Goal: Check status: Check status

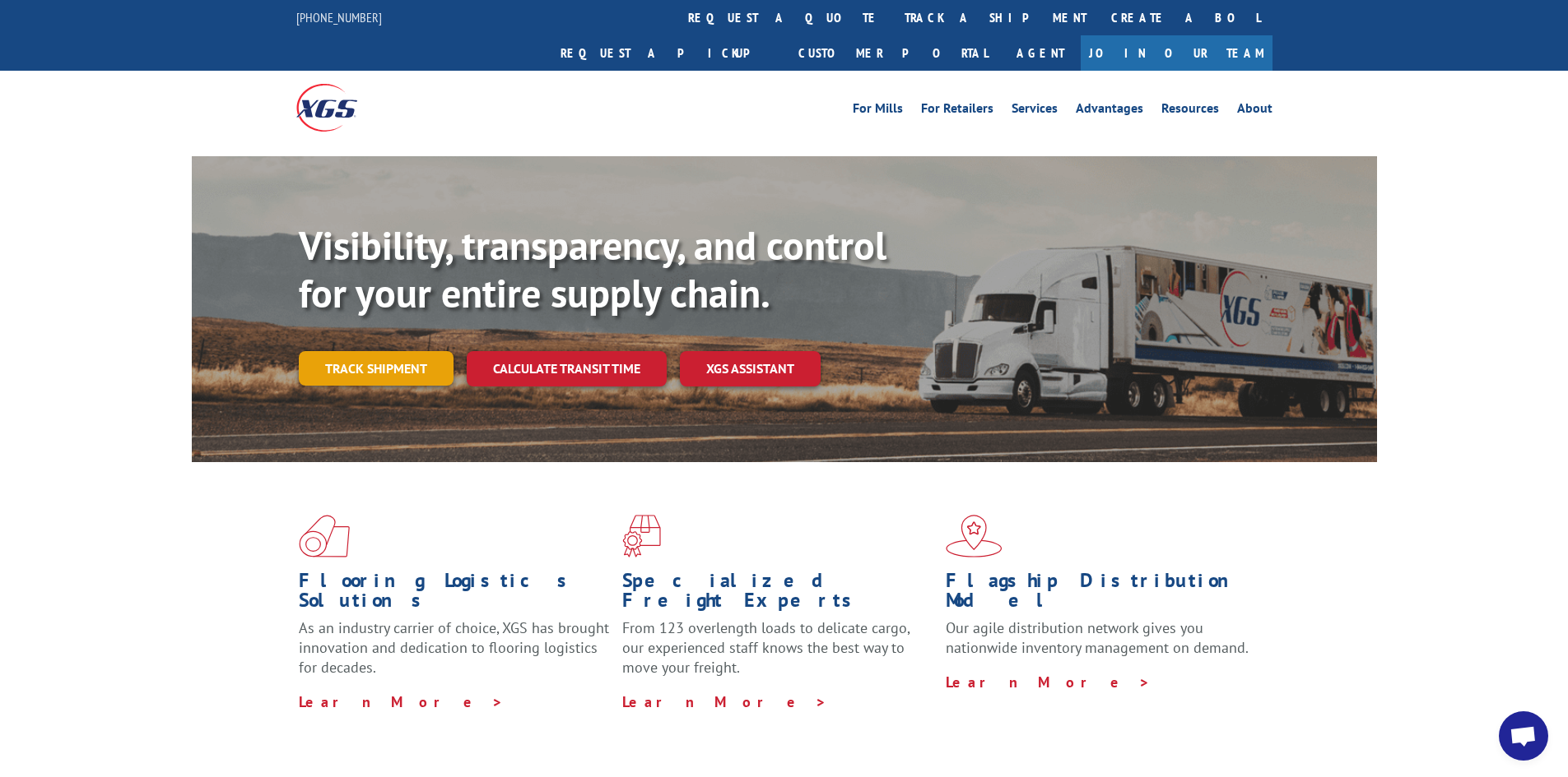
click at [406, 351] on link "Track shipment" at bounding box center [376, 368] width 155 height 35
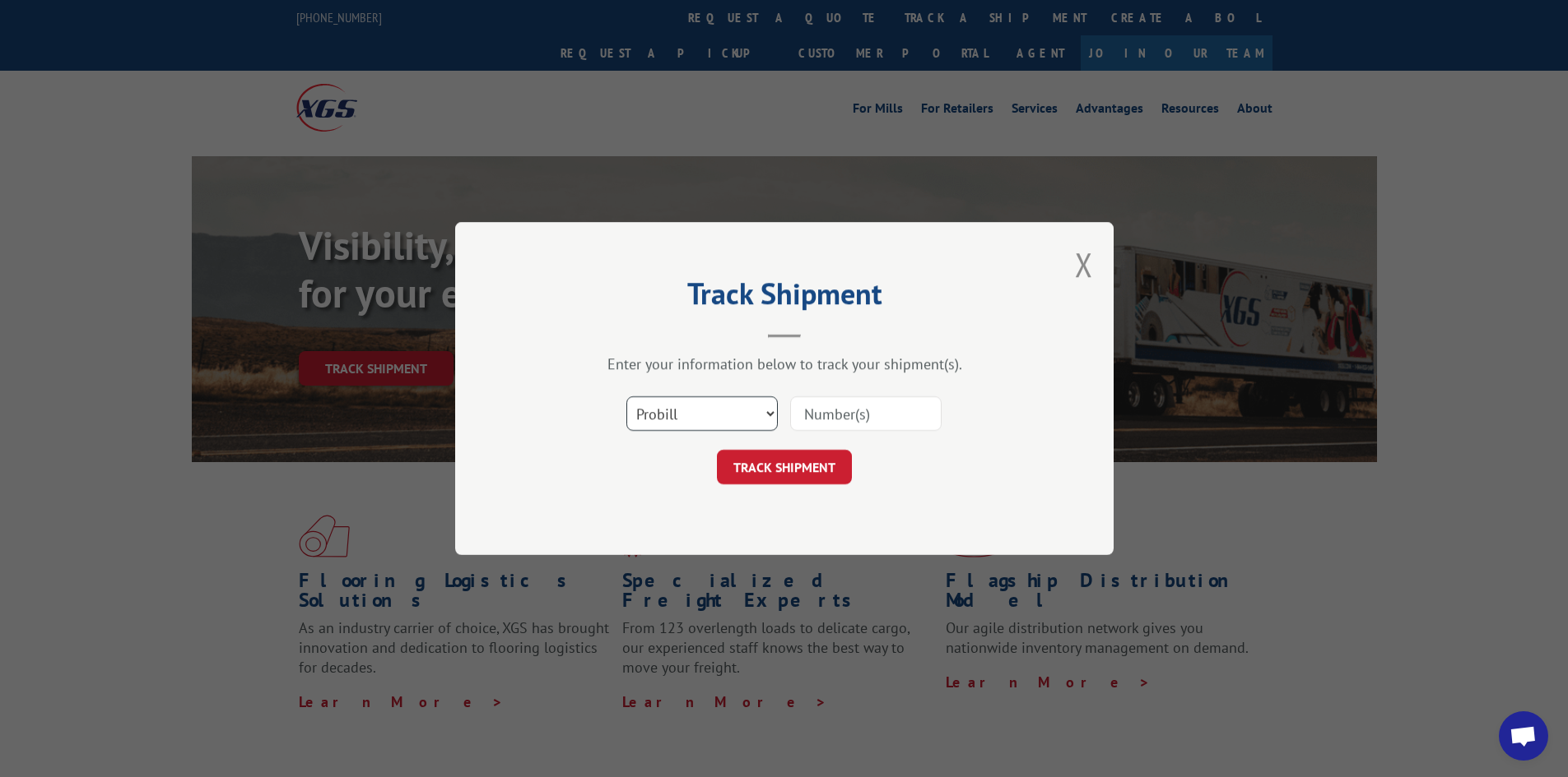
click at [730, 416] on select "Select category... Probill BOL PO" at bounding box center [701, 414] width 151 height 35
select select "bol"
click at [626, 397] on select "Select category... Probill BOL PO" at bounding box center [701, 414] width 151 height 35
click at [837, 430] on input at bounding box center [866, 414] width 151 height 35
paste input "4083924"
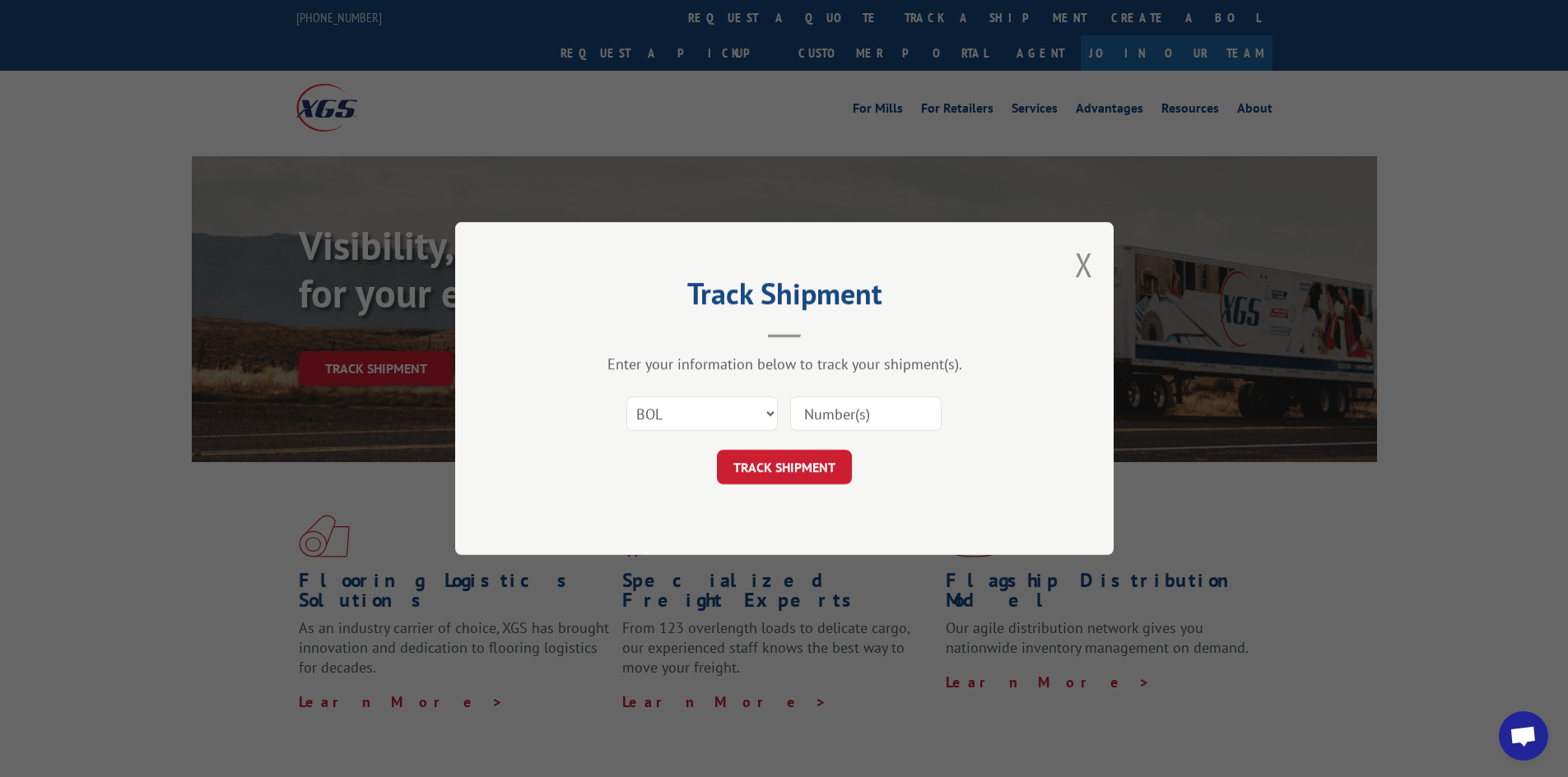
type input "4083924"
click button "TRACK SHIPMENT" at bounding box center [784, 466] width 135 height 35
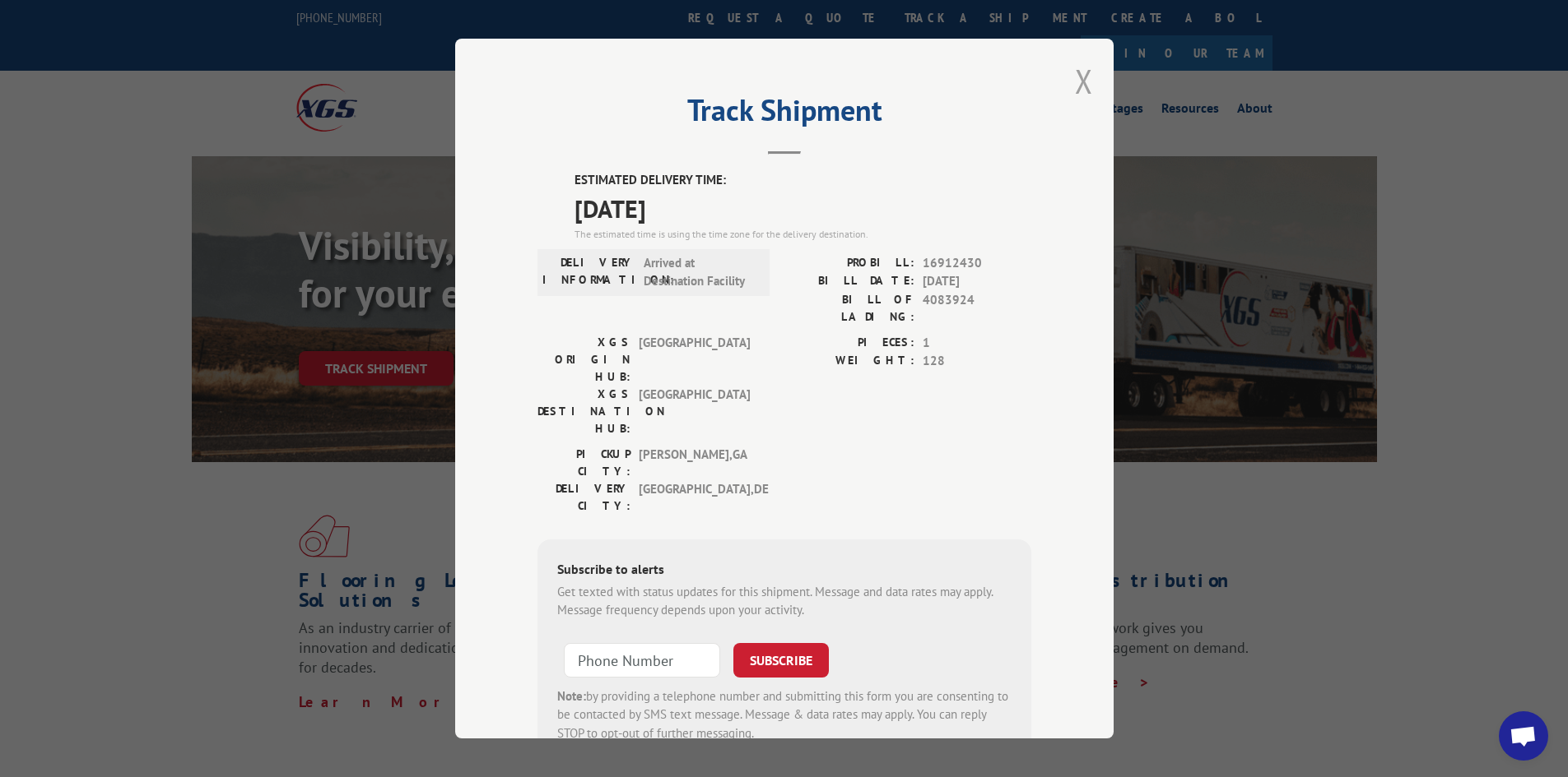
click at [1078, 85] on button "Close modal" at bounding box center [1084, 81] width 18 height 43
